Goal: Task Accomplishment & Management: Manage account settings

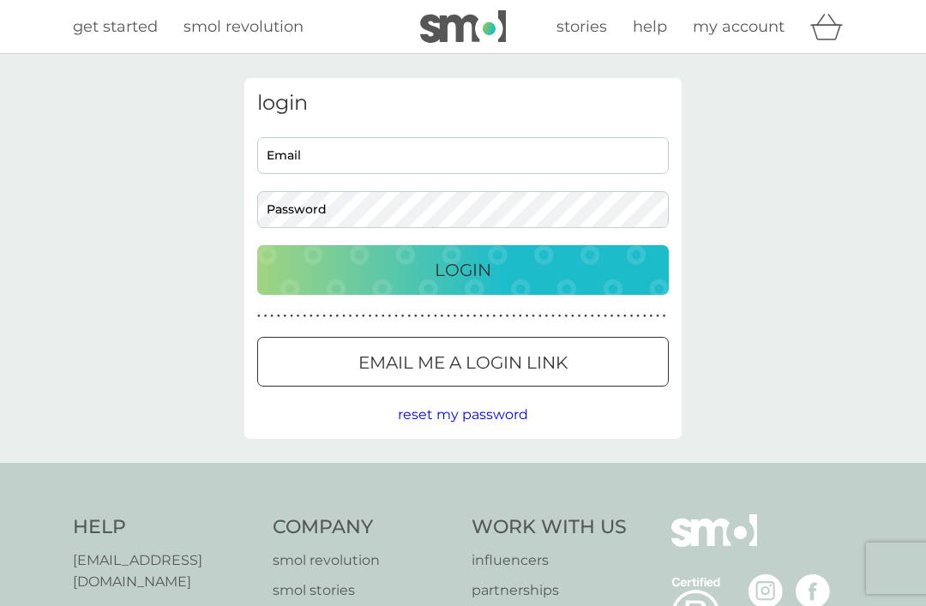
click at [561, 156] on input "Email" at bounding box center [463, 155] width 412 height 37
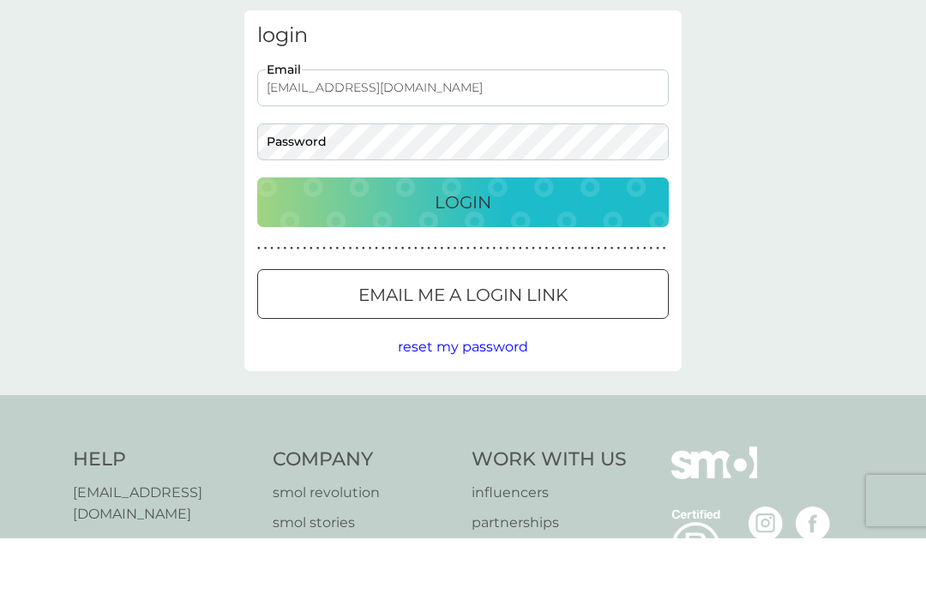
type input "[EMAIL_ADDRESS][DOMAIN_NAME]"
click at [603, 256] on div "Login" at bounding box center [462, 269] width 377 height 27
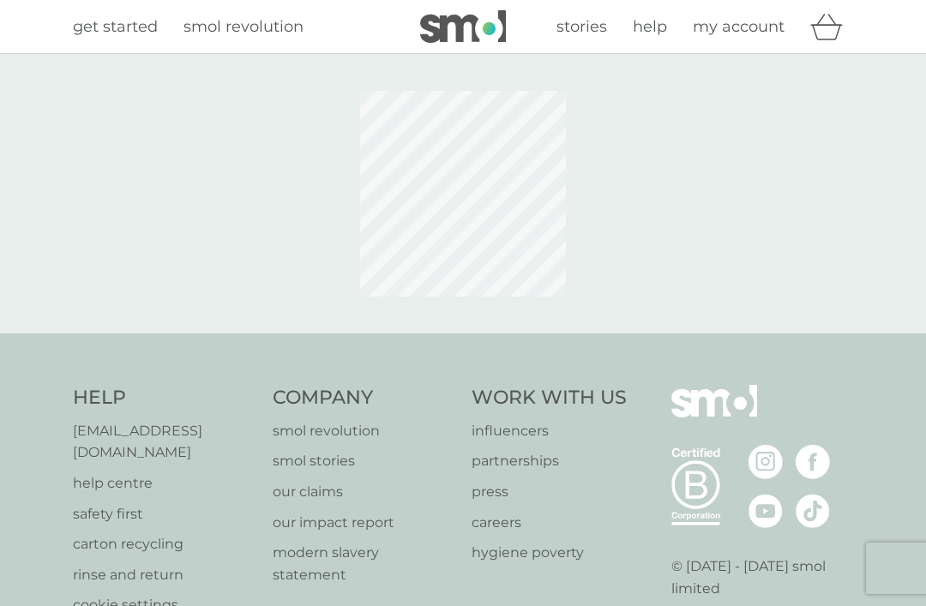
scroll to position [111, 0]
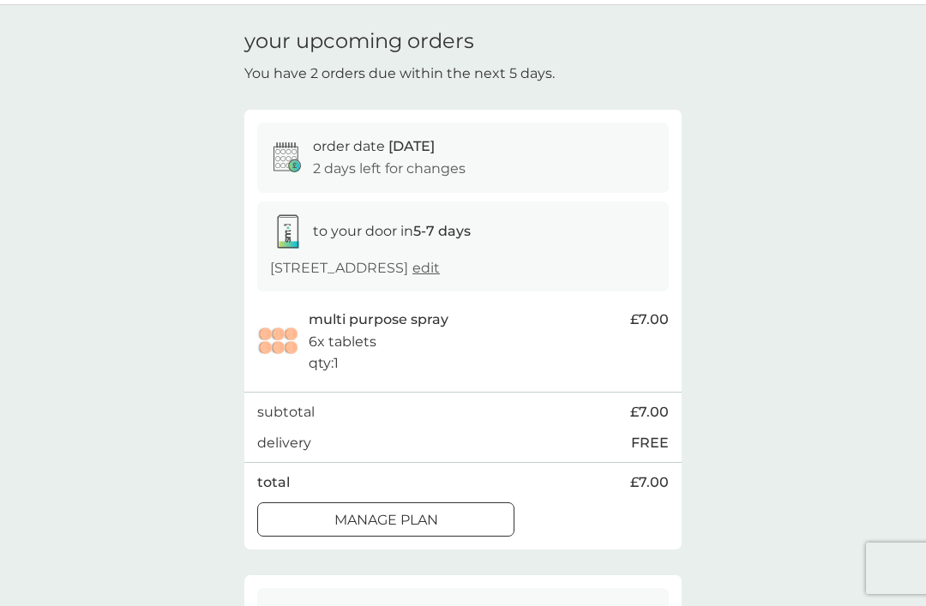
scroll to position [48, 0]
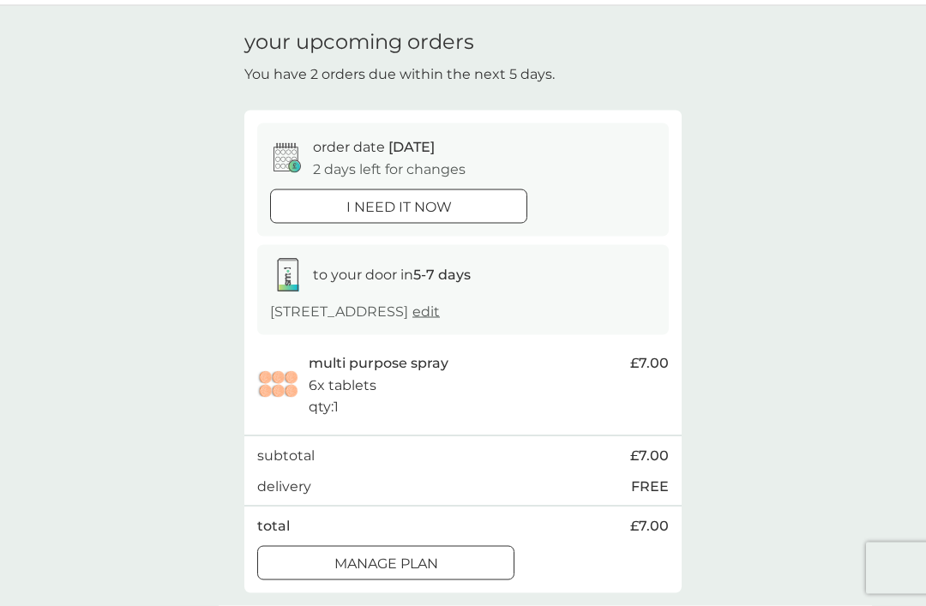
click at [413, 320] on span "edit" at bounding box center [426, 312] width 27 height 16
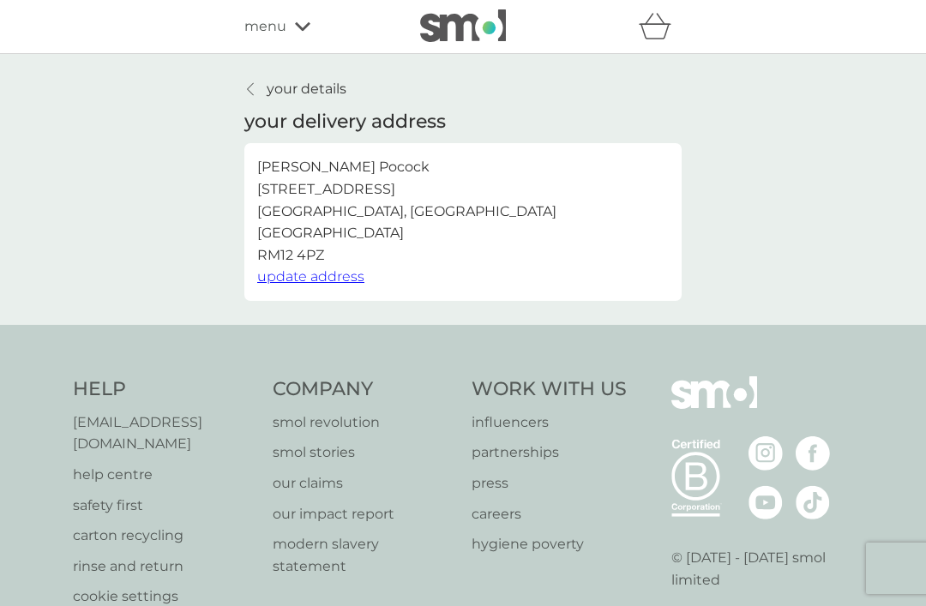
click at [245, 94] on link "your details" at bounding box center [295, 89] width 102 height 22
click at [268, 26] on span "menu" at bounding box center [265, 26] width 42 height 22
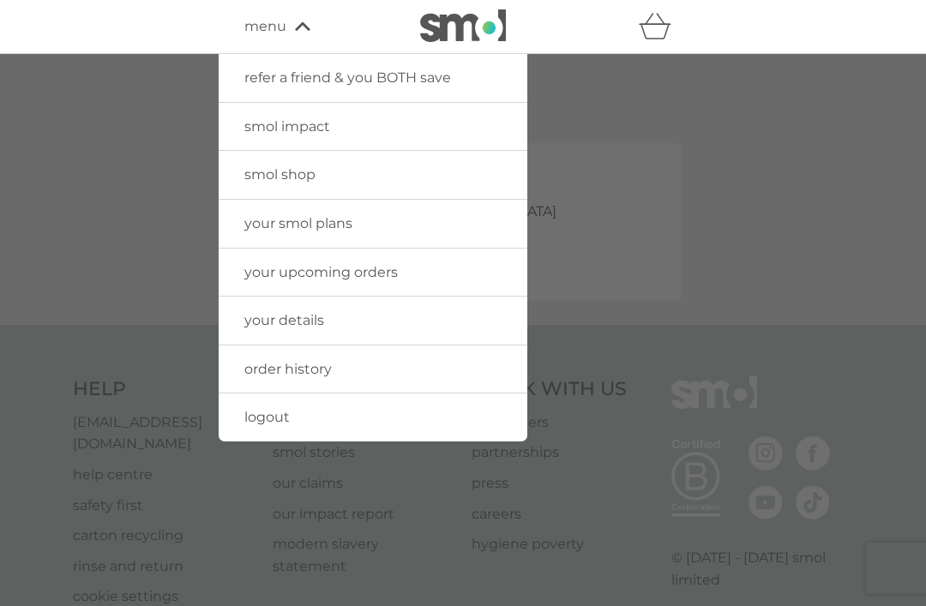
click at [263, 277] on span "your upcoming orders" at bounding box center [321, 272] width 154 height 16
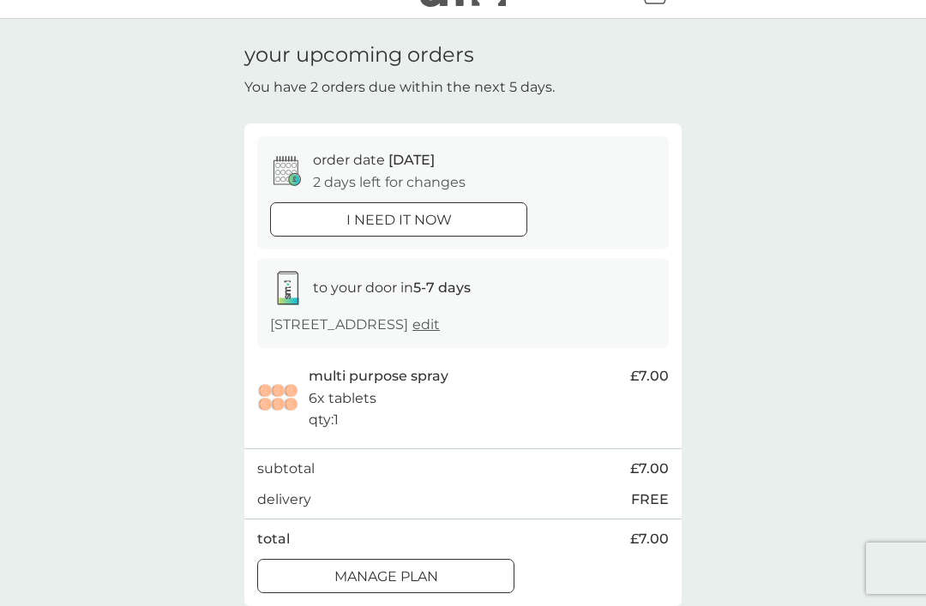
scroll to position [36, 0]
click at [324, 163] on p "order date 11 Oct" at bounding box center [374, 159] width 122 height 22
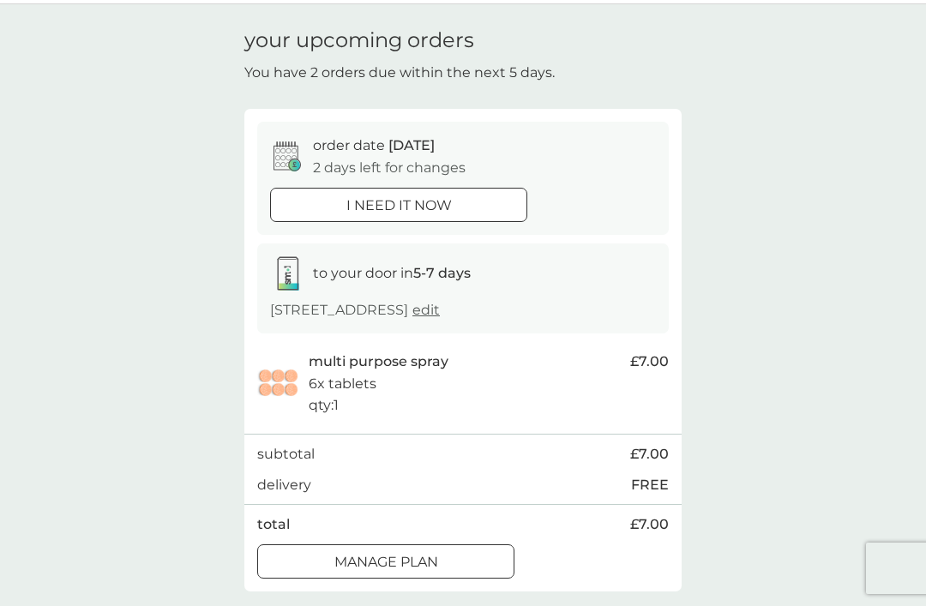
scroll to position [51, 0]
click at [364, 570] on div at bounding box center [386, 561] width 62 height 18
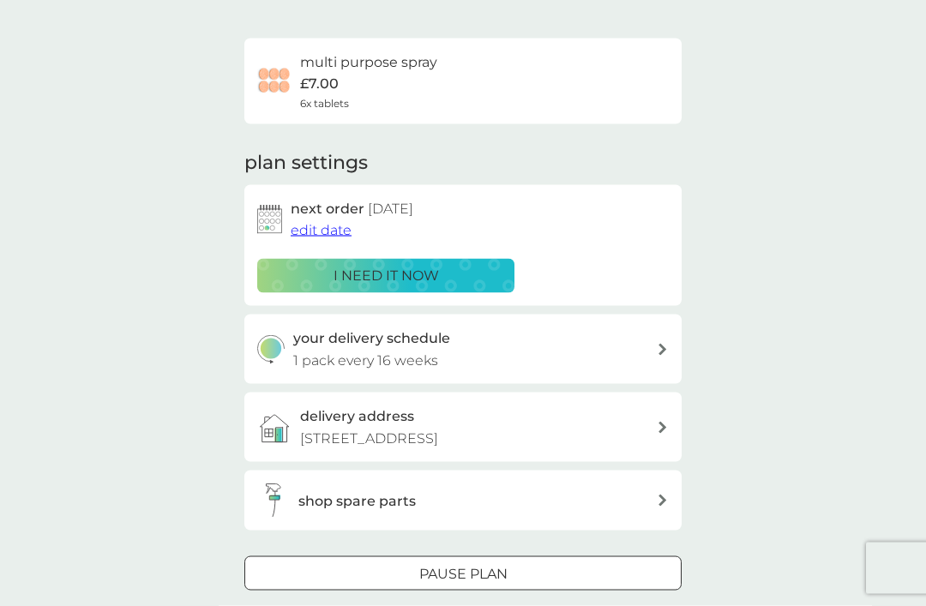
scroll to position [105, 0]
click at [666, 343] on icon at bounding box center [663, 349] width 9 height 12
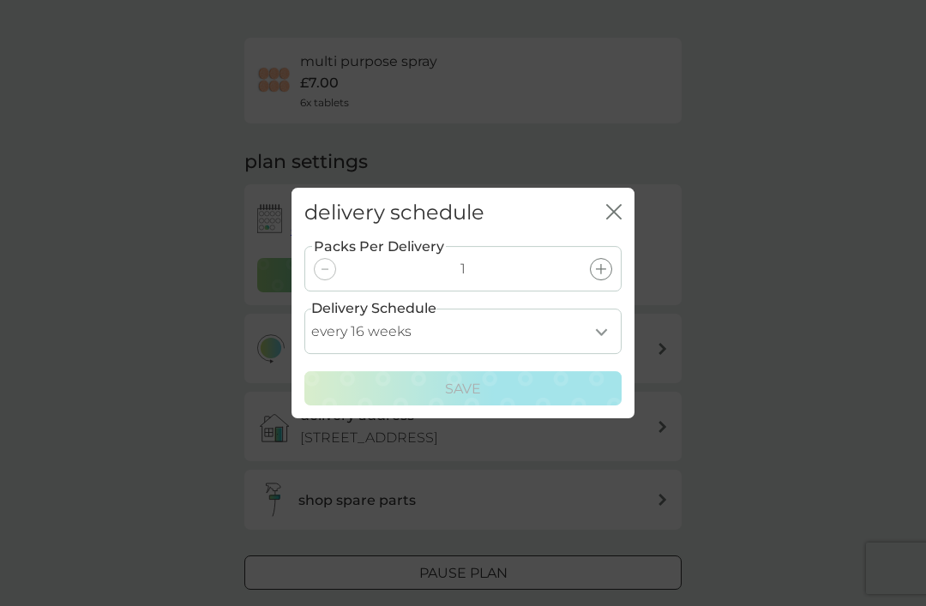
click at [598, 354] on select "every 1 week every 2 weeks every 3 weeks every 4 weeks every 5 weeks every 6 we…" at bounding box center [462, 331] width 317 height 45
click at [592, 354] on select "every 1 week every 2 weeks every 3 weeks every 4 weeks every 5 weeks every 6 we…" at bounding box center [462, 331] width 317 height 45
select select "168"
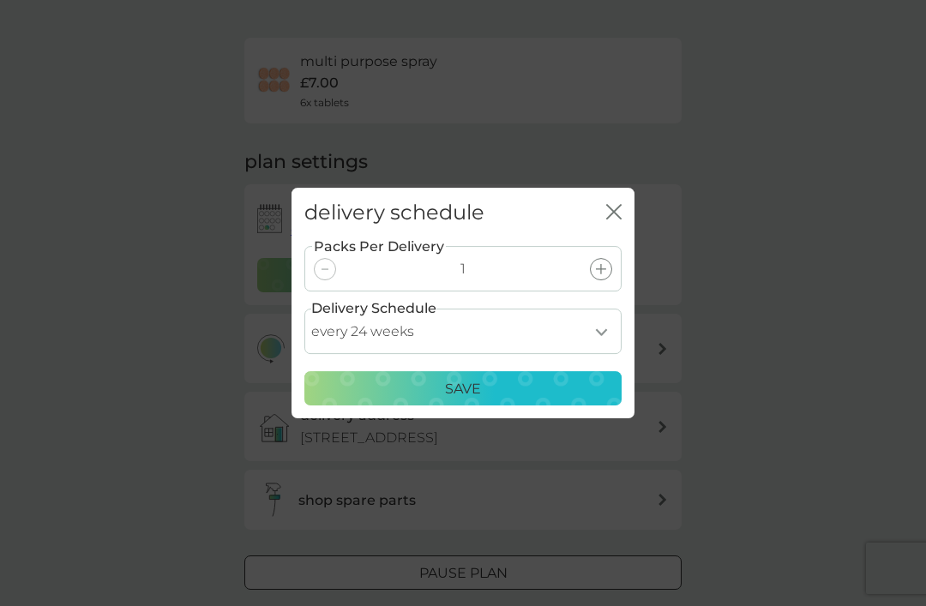
click at [571, 401] on div "Save" at bounding box center [463, 389] width 295 height 22
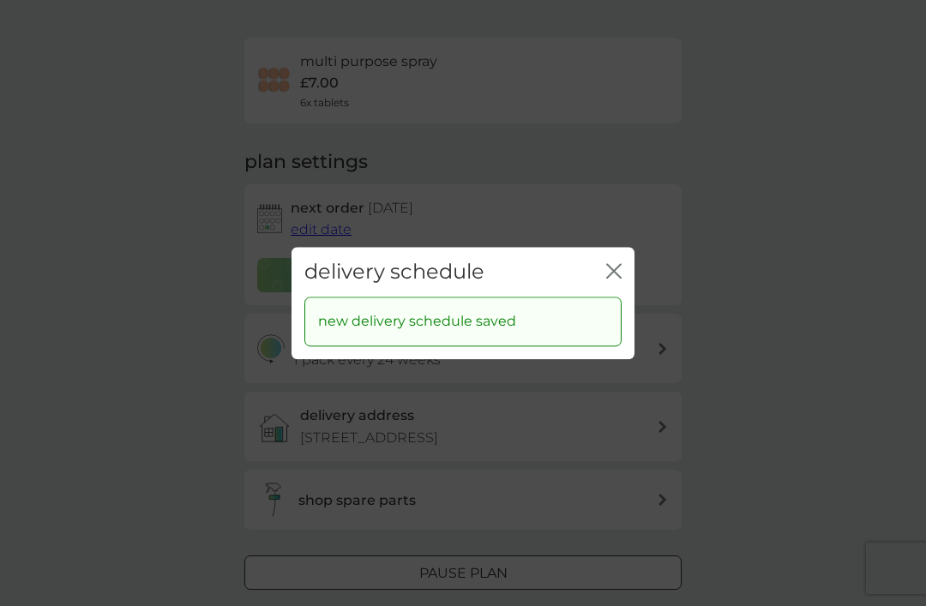
click at [617, 279] on icon "close" at bounding box center [613, 270] width 15 height 15
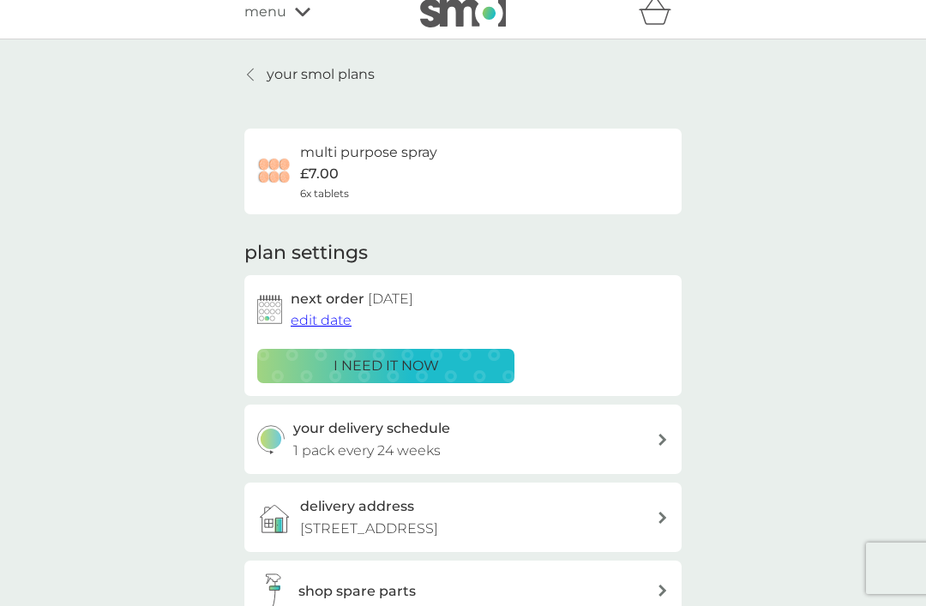
scroll to position [0, 0]
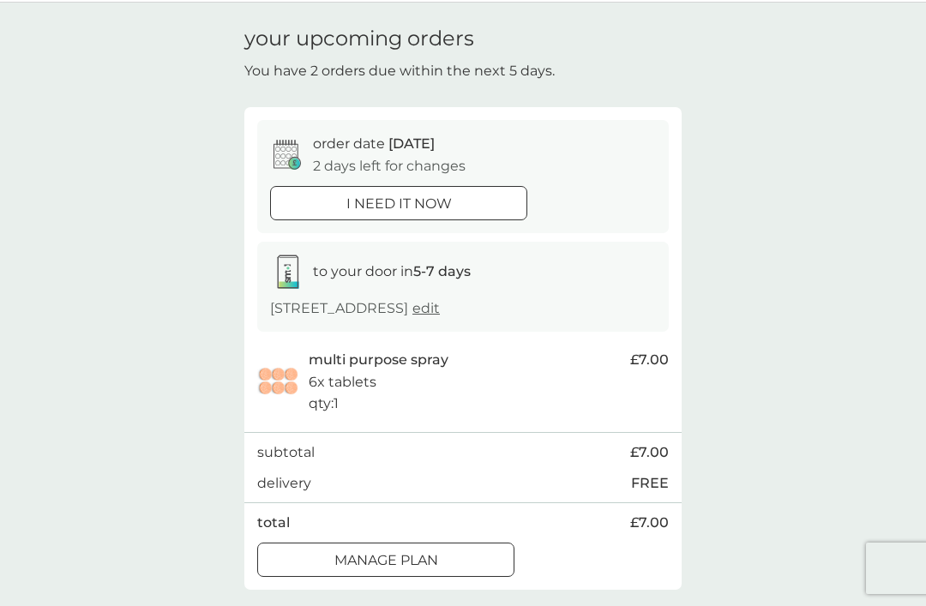
scroll to position [27, 0]
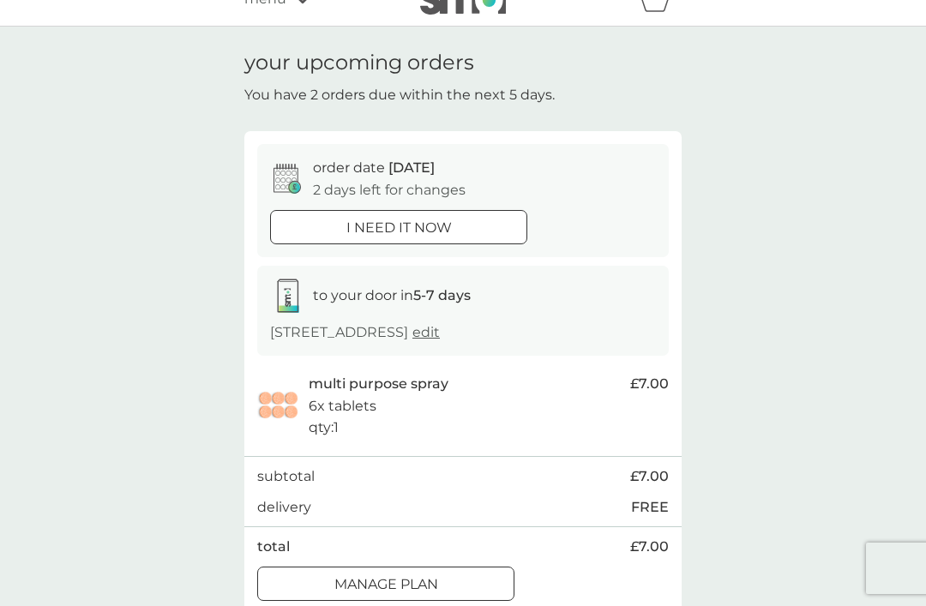
click at [310, 173] on div "order date 11 Oct 2 days left for changes" at bounding box center [463, 179] width 386 height 44
click at [273, 172] on div at bounding box center [287, 179] width 34 height 30
click at [293, 397] on div "multi purpose spray 6x tablets qty : 1 £7.00" at bounding box center [463, 406] width 412 height 66
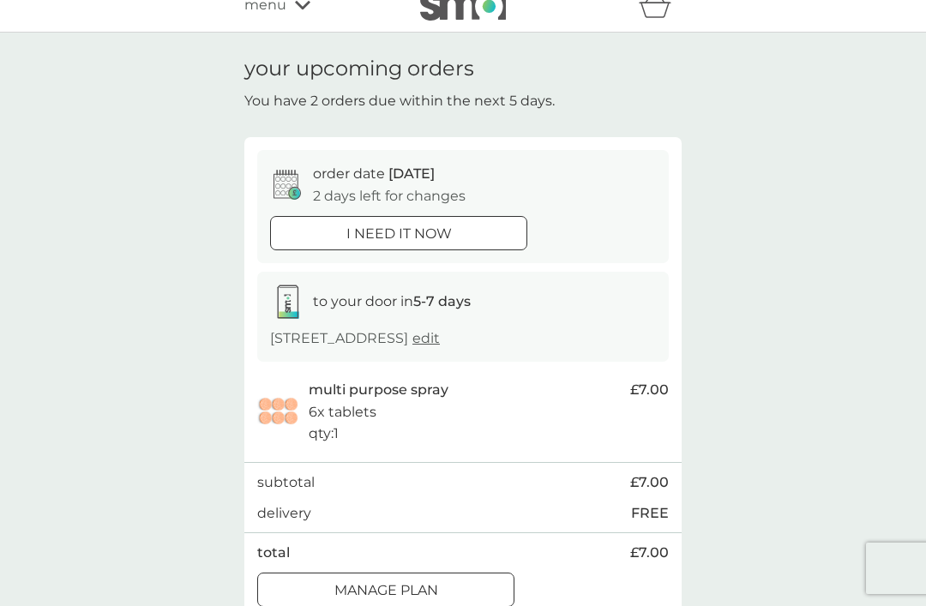
scroll to position [17, 0]
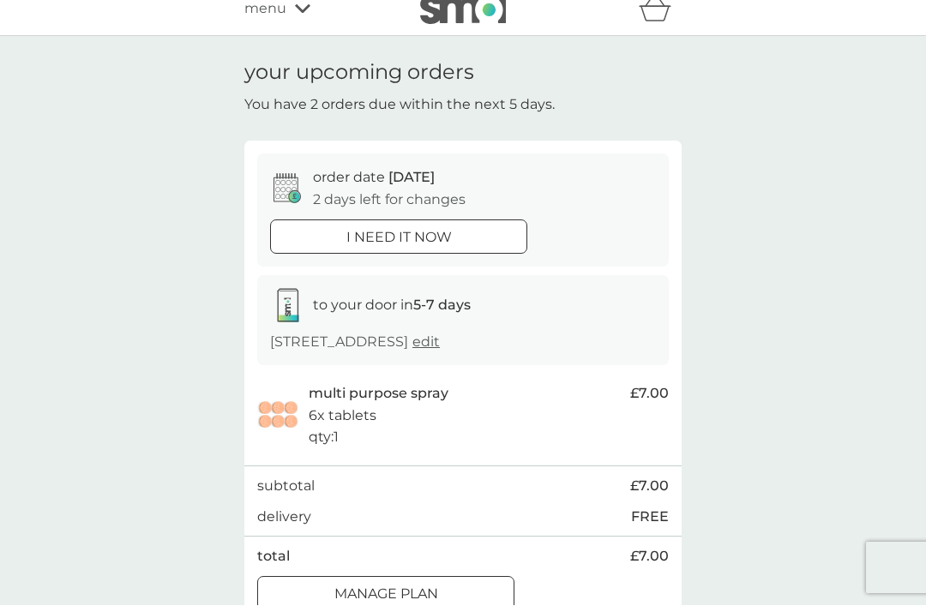
click at [282, 181] on icon at bounding box center [287, 189] width 27 height 30
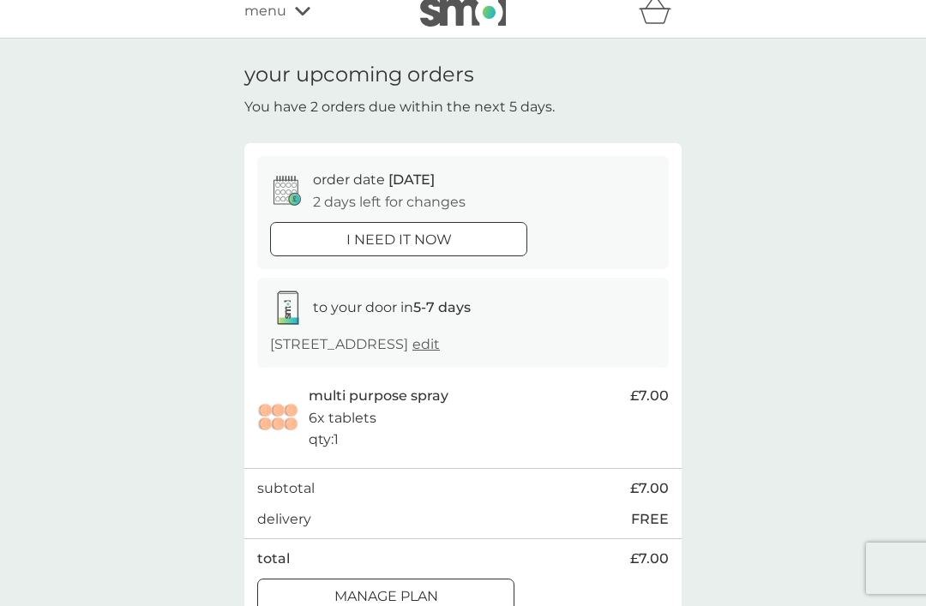
scroll to position [16, 0]
click at [261, 95] on p "You have 2 orders due within the next 5 days." at bounding box center [399, 106] width 310 height 22
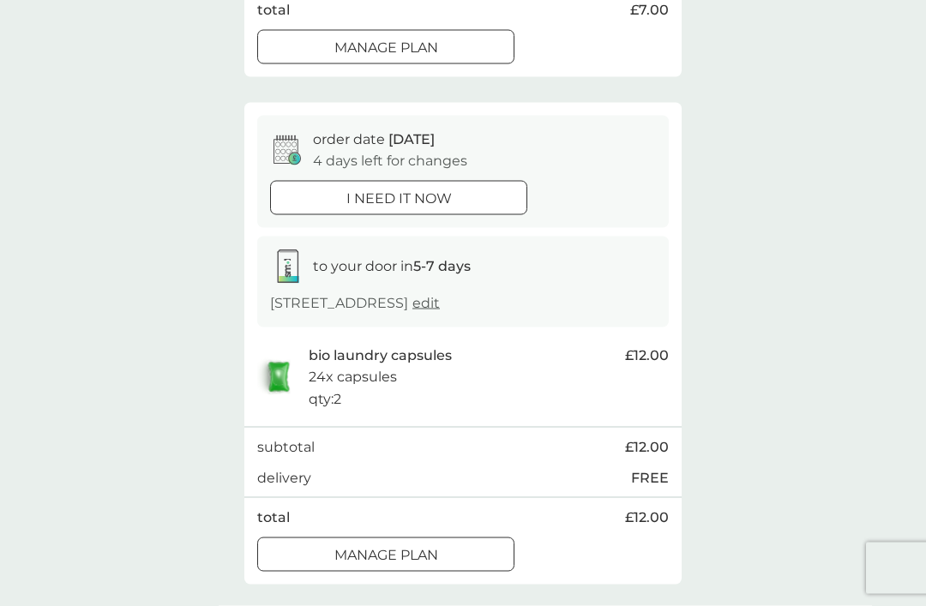
scroll to position [565, 0]
click at [340, 566] on p "Manage plan" at bounding box center [386, 555] width 104 height 22
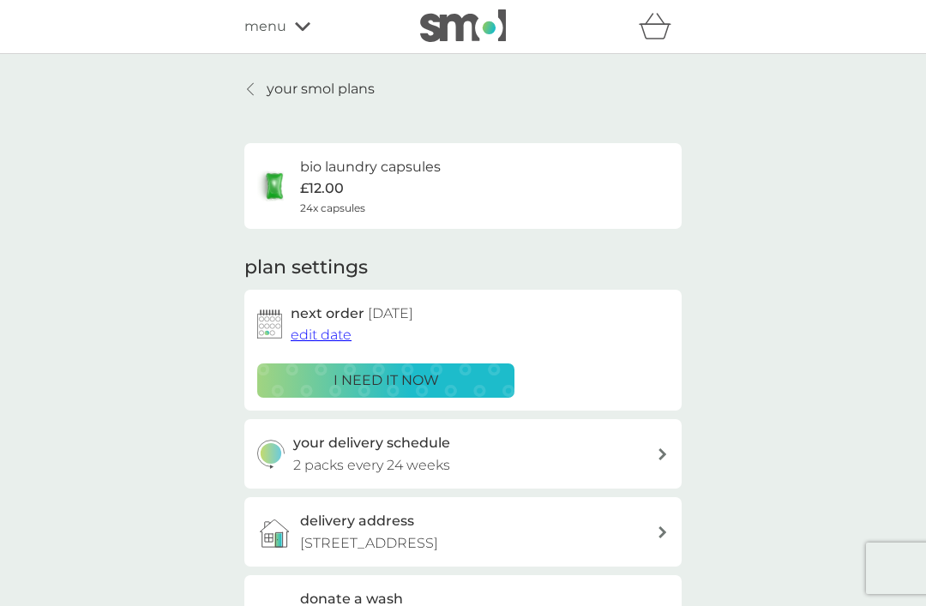
click at [656, 449] on div "your delivery schedule 2 packs every 24 weeks" at bounding box center [475, 454] width 364 height 44
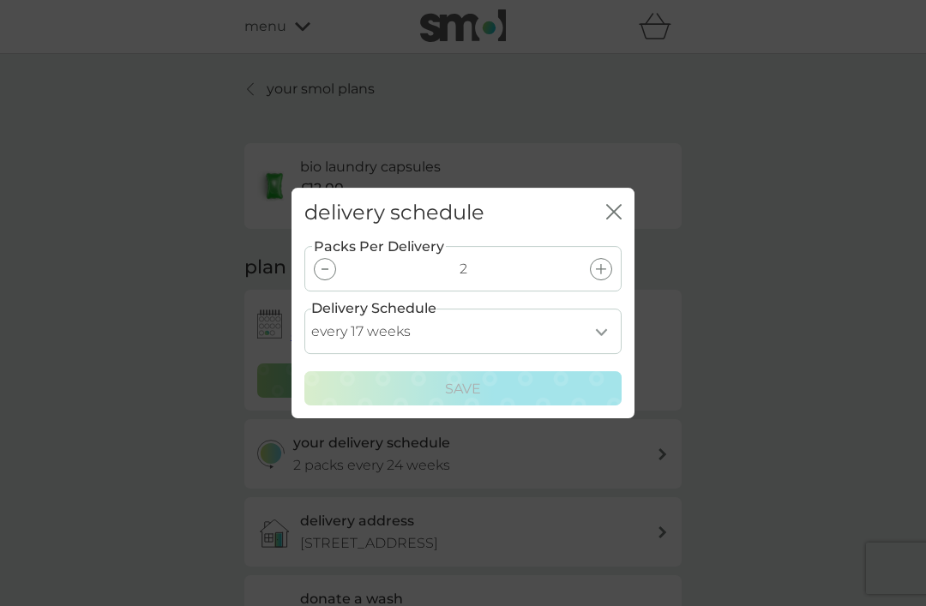
click at [605, 274] on div at bounding box center [601, 269] width 22 height 22
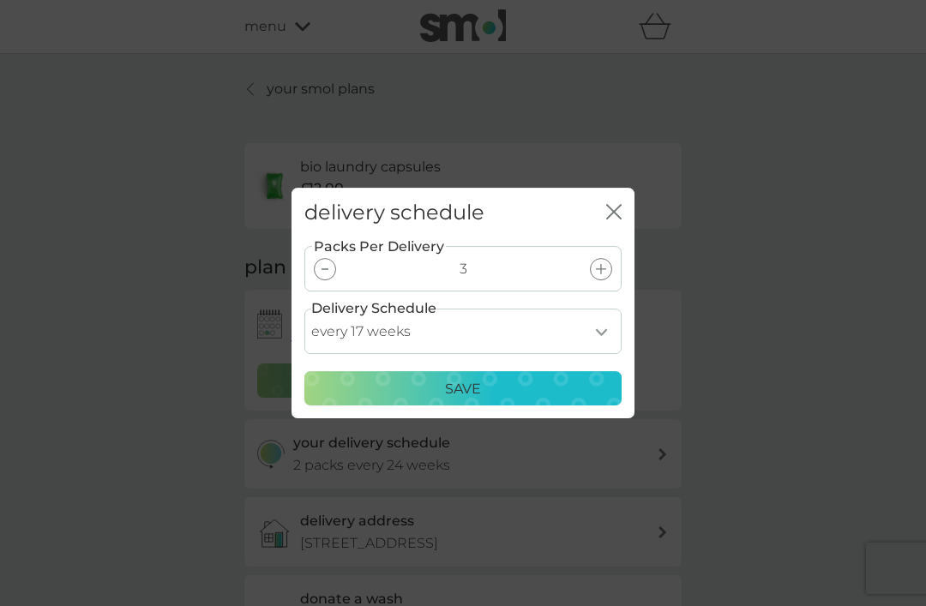
click at [324, 275] on div at bounding box center [325, 269] width 22 height 22
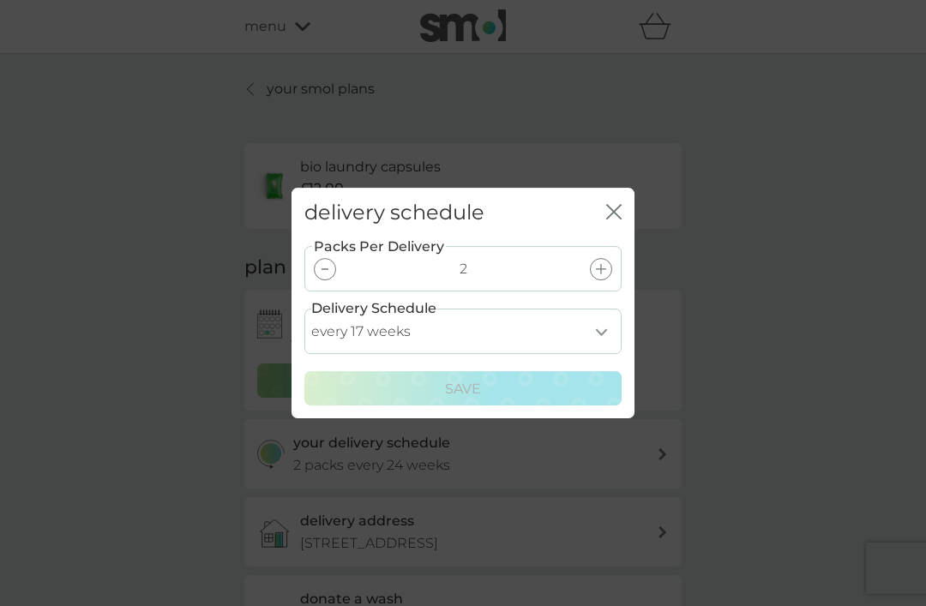
click at [603, 332] on select "every 1 week every 2 weeks every 3 weeks every 4 weeks every 5 weeks every 6 we…" at bounding box center [462, 331] width 317 height 45
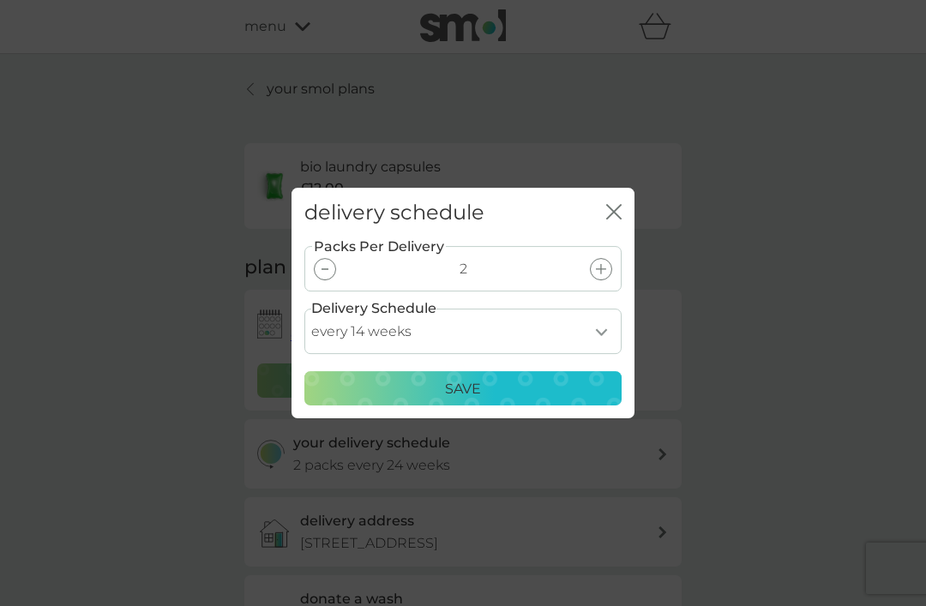
click at [599, 340] on select "every 1 week every 2 weeks every 3 weeks every 4 weeks every 5 weeks every 6 we…" at bounding box center [462, 331] width 317 height 45
select select "119"
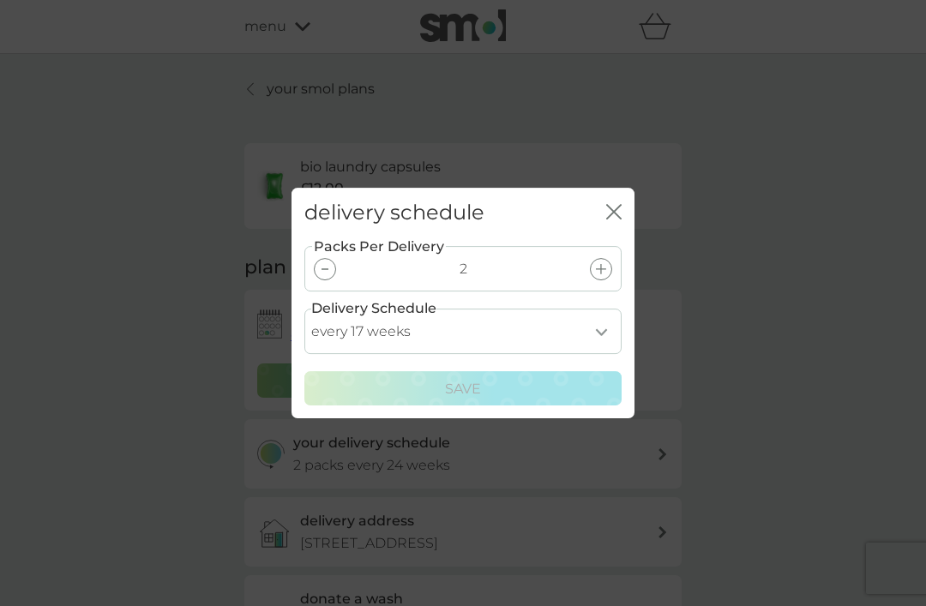
click at [619, 209] on icon "close" at bounding box center [613, 211] width 15 height 15
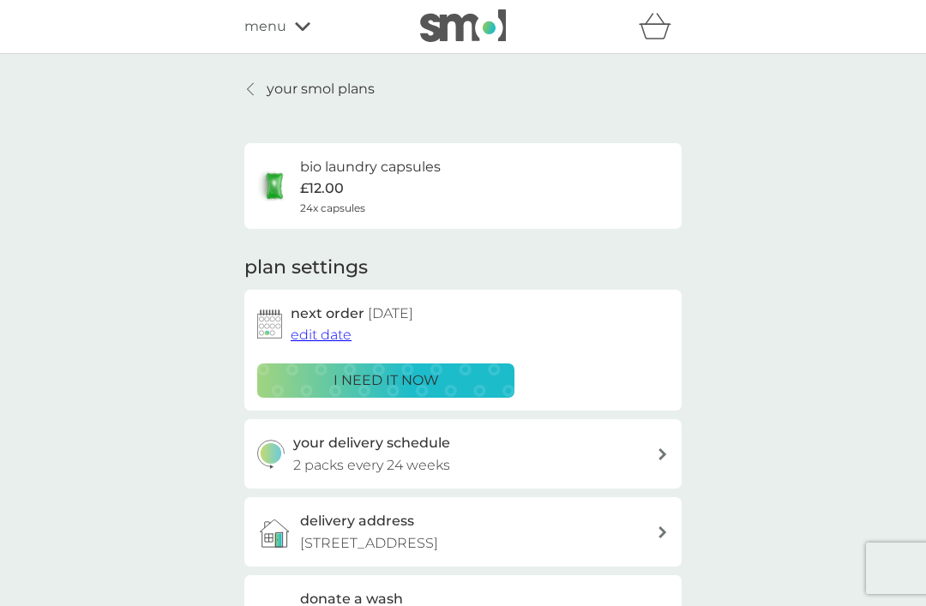
click at [250, 81] on link "your smol plans" at bounding box center [309, 89] width 130 height 22
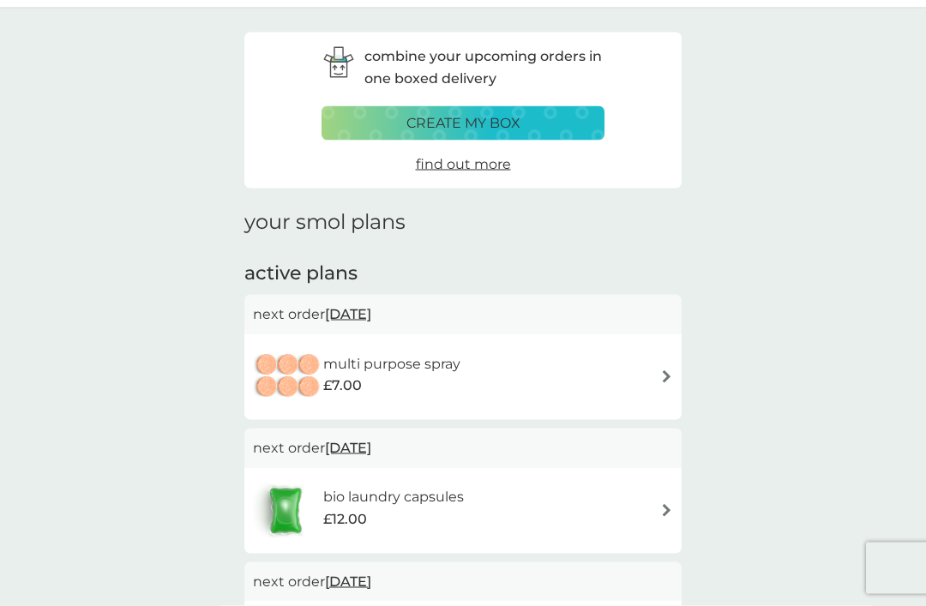
scroll to position [83, 0]
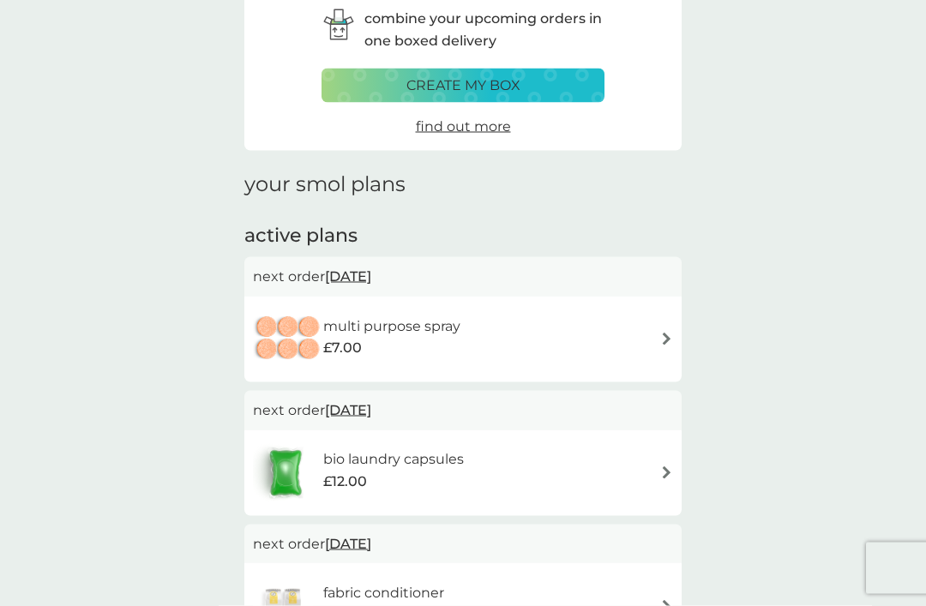
click at [664, 338] on img at bounding box center [666, 339] width 13 height 13
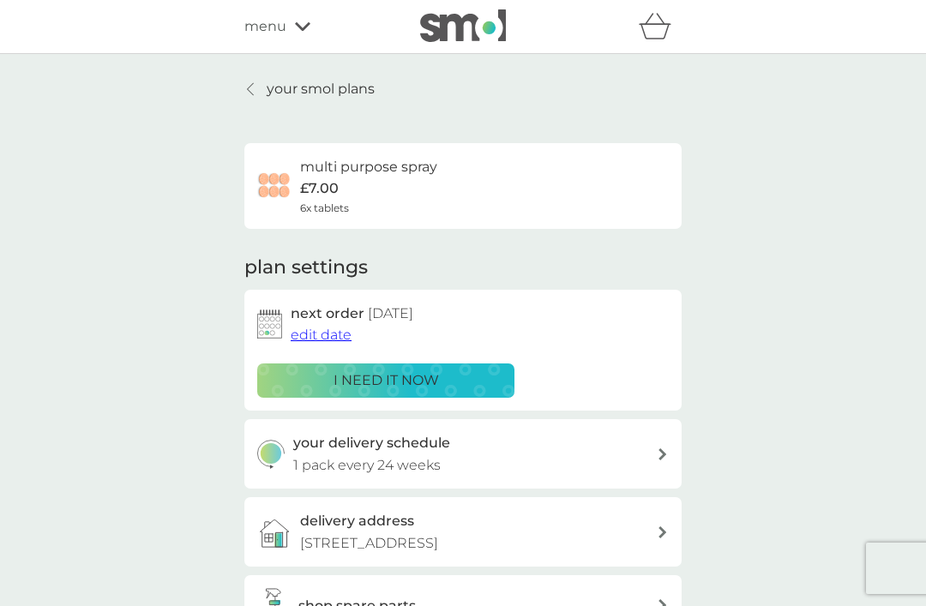
click at [257, 83] on div at bounding box center [251, 89] width 12 height 14
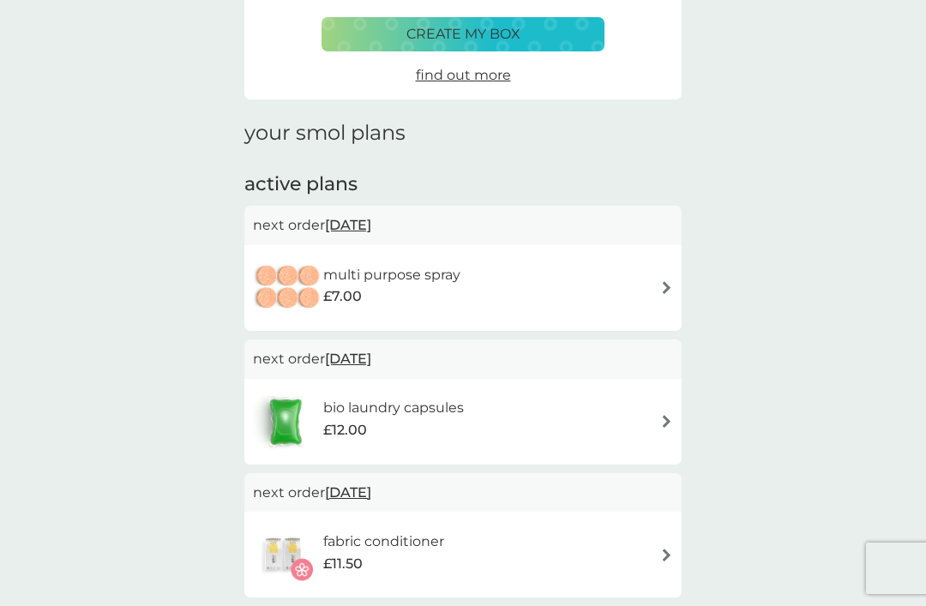
scroll to position [141, 0]
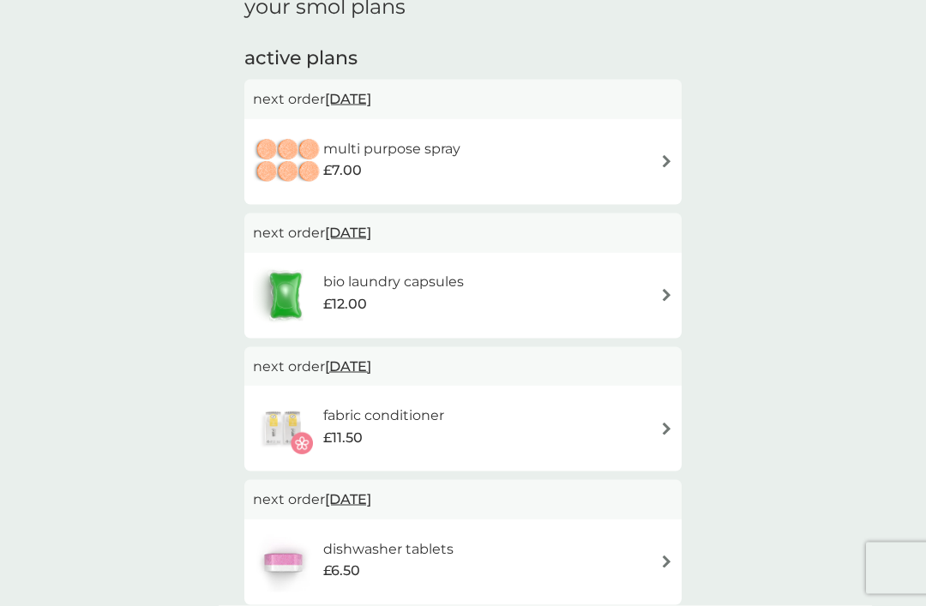
click at [358, 228] on span "13 Oct 2025" at bounding box center [348, 232] width 46 height 33
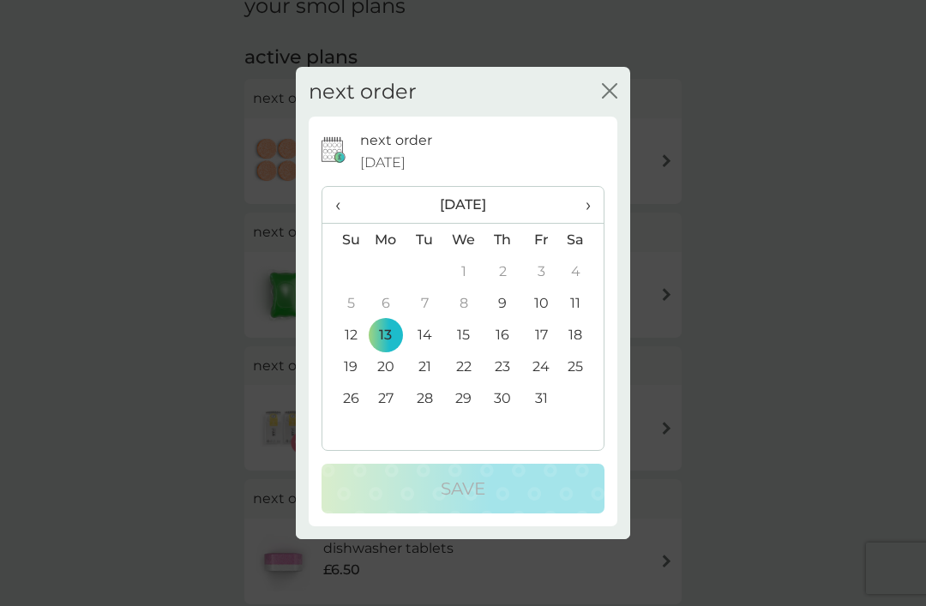
click at [592, 223] on th "›" at bounding box center [582, 205] width 43 height 37
click at [591, 223] on span "›" at bounding box center [582, 205] width 17 height 36
click at [343, 223] on span "‹" at bounding box center [344, 205] width 18 height 36
click at [359, 446] on td "30" at bounding box center [344, 430] width 44 height 32
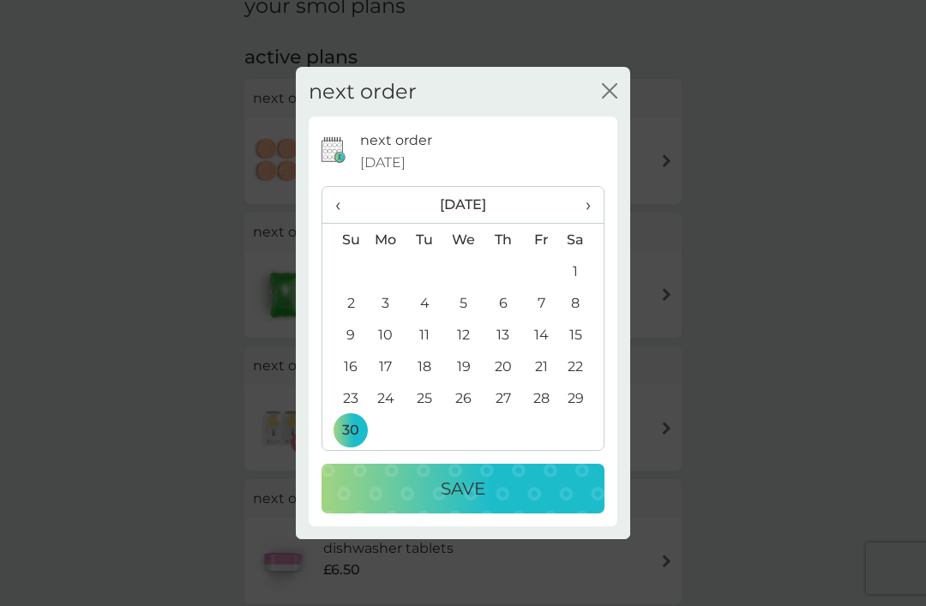
click at [515, 503] on div "Save" at bounding box center [463, 488] width 249 height 27
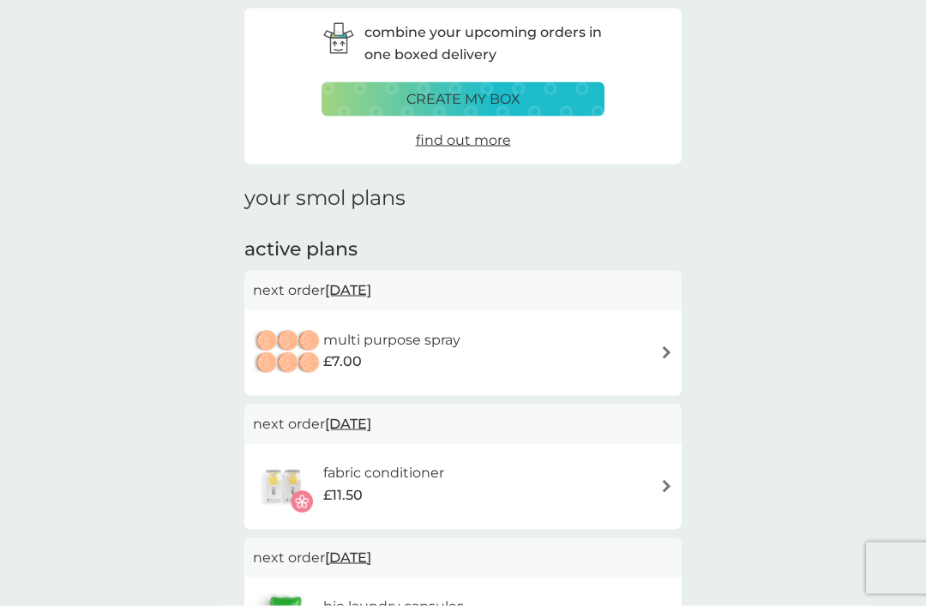
scroll to position [70, 0]
click at [371, 294] on span "11 Oct 2025" at bounding box center [348, 289] width 46 height 33
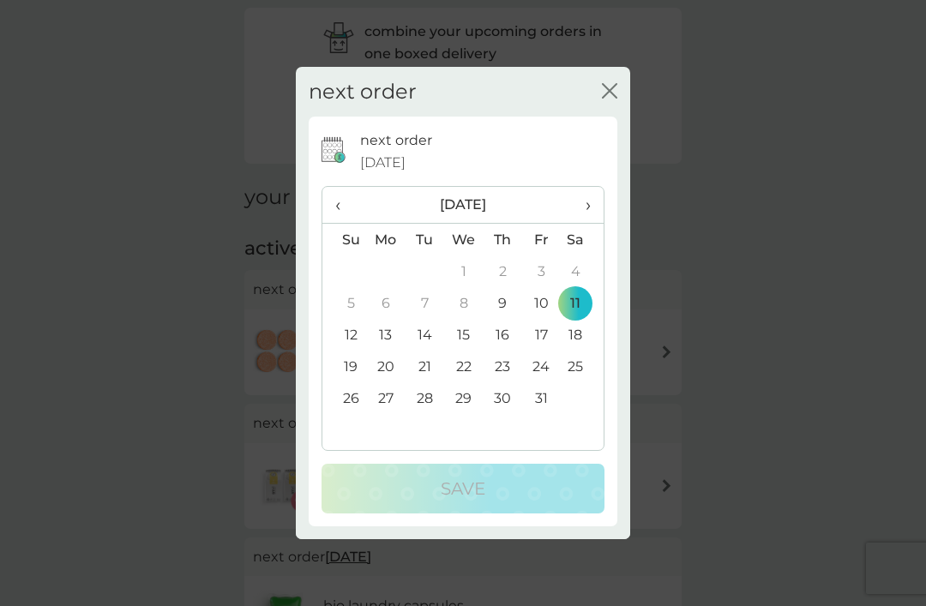
click at [588, 223] on span "›" at bounding box center [582, 205] width 17 height 36
click at [352, 446] on td "30" at bounding box center [344, 430] width 44 height 32
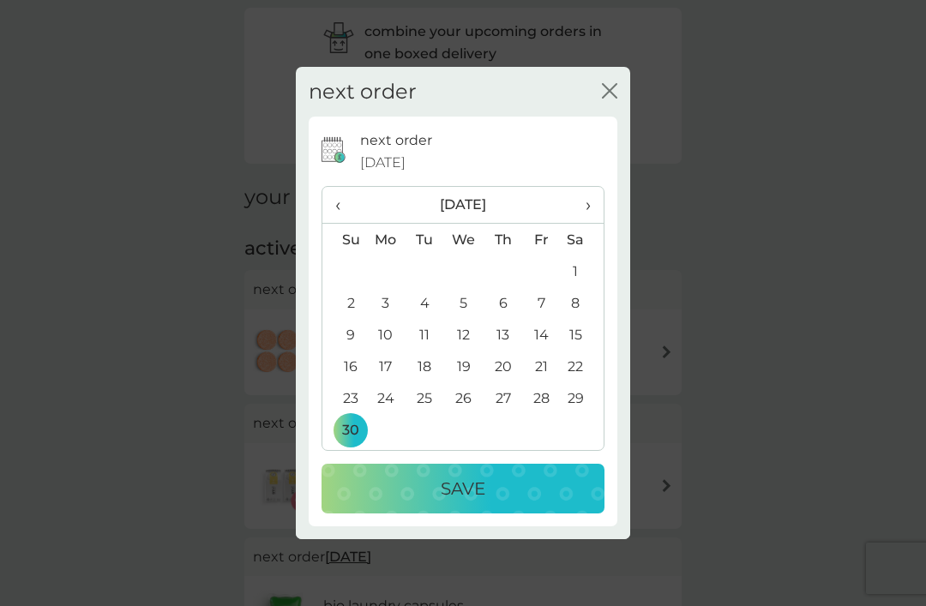
click at [522, 503] on div "Save" at bounding box center [463, 488] width 249 height 27
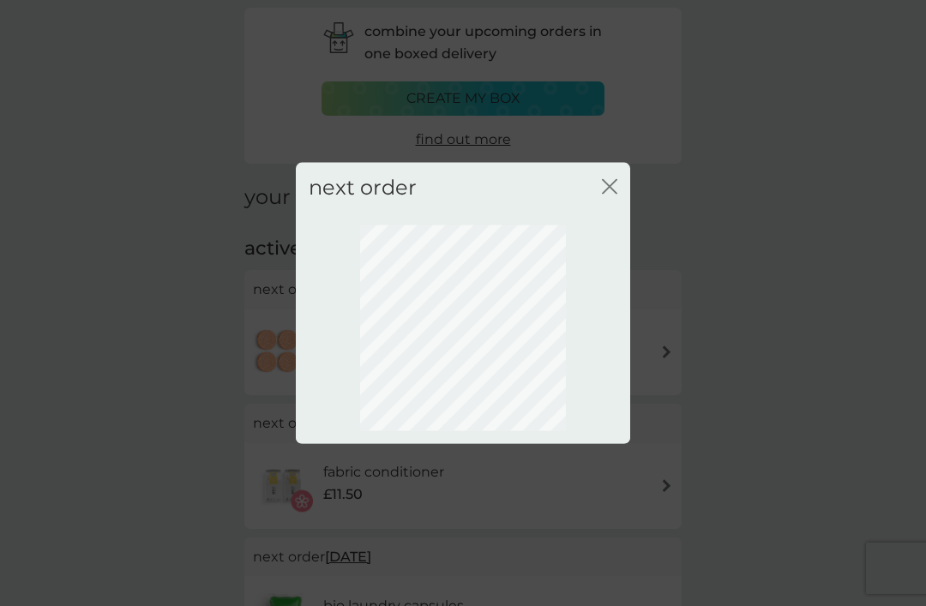
scroll to position [57, 0]
